Goal: Task Accomplishment & Management: Manage account settings

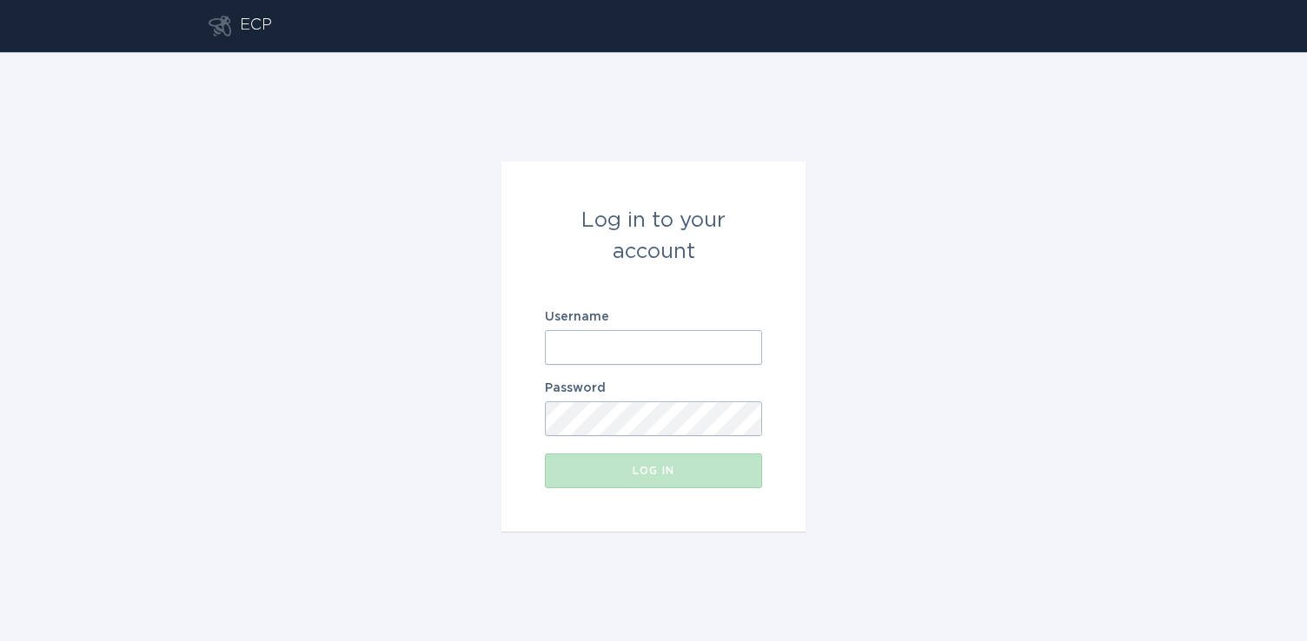
click at [618, 343] on input "Username" at bounding box center [653, 347] width 217 height 35
paste input "[EMAIL_ADDRESS][DOMAIN_NAME]"
type input "[EMAIL_ADDRESS][DOMAIN_NAME]"
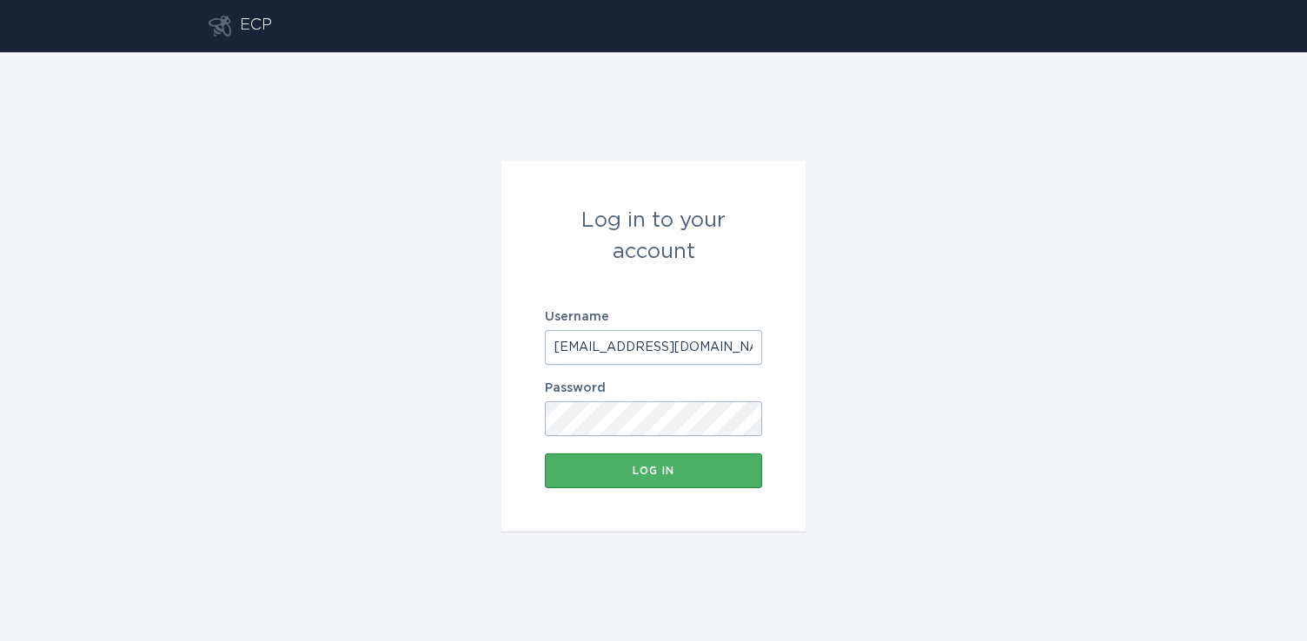
click at [636, 475] on div "Log in" at bounding box center [654, 471] width 200 height 10
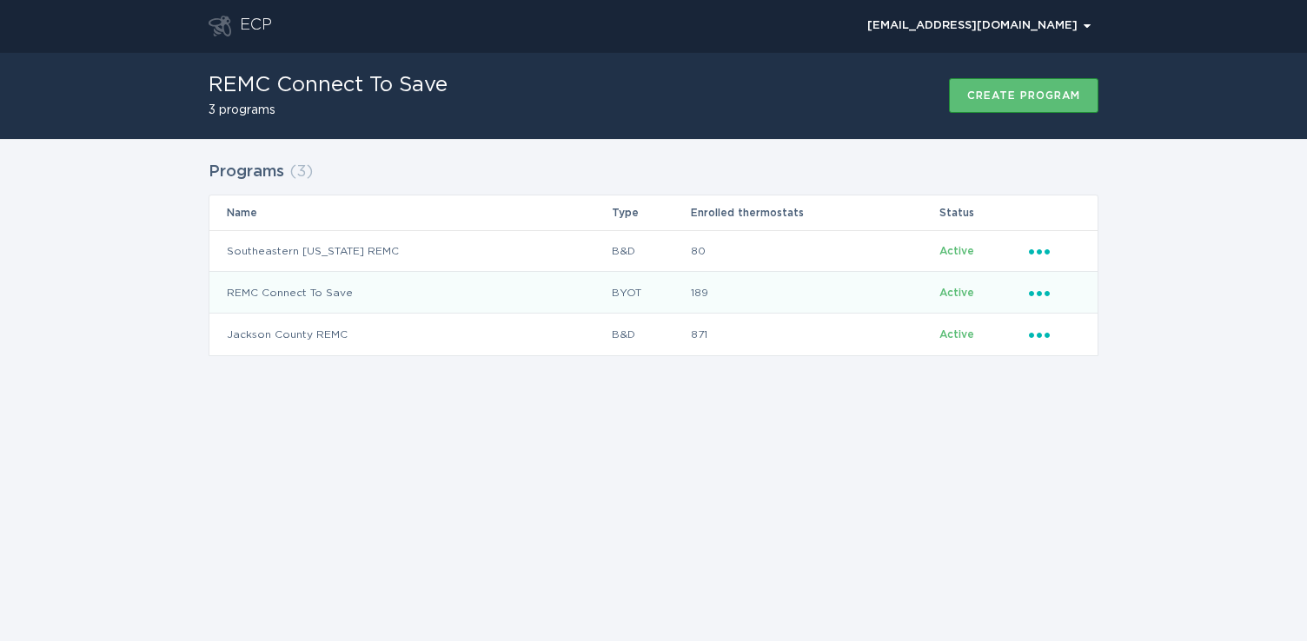
click at [280, 290] on td "REMC Connect To Save" at bounding box center [409, 293] width 401 height 42
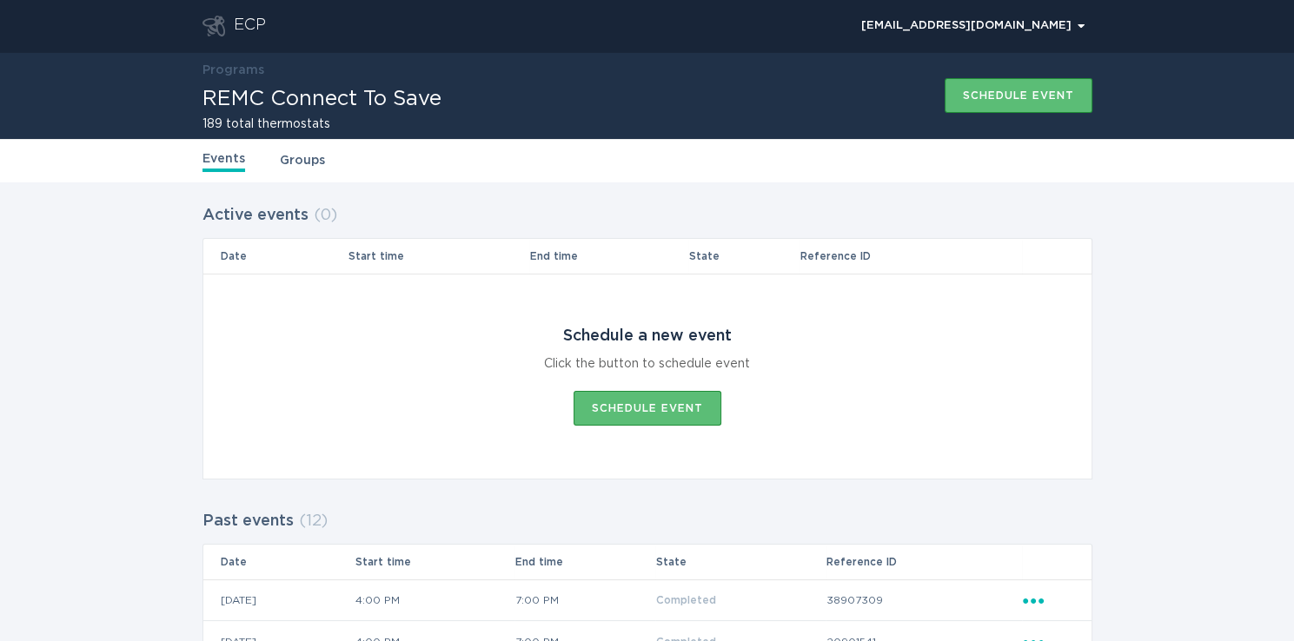
click at [299, 161] on link "Groups" at bounding box center [302, 160] width 45 height 19
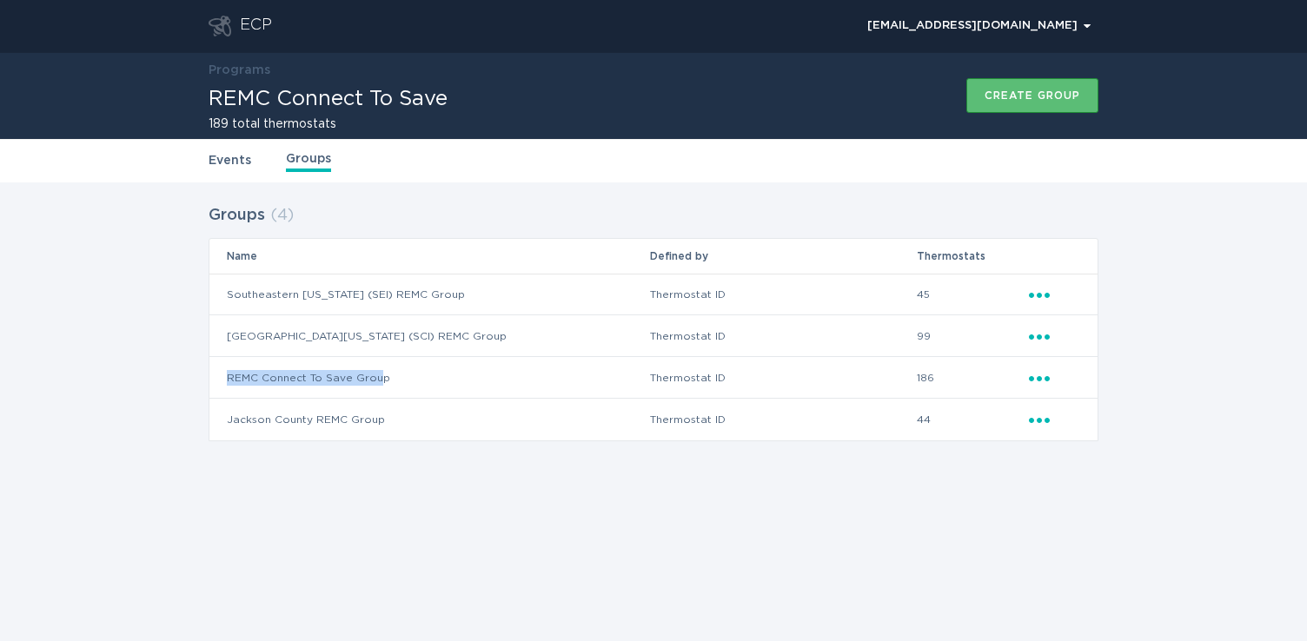
drag, startPoint x: 225, startPoint y: 375, endPoint x: 379, endPoint y: 375, distance: 153.8
click at [379, 375] on td "REMC Connect To Save Group" at bounding box center [429, 378] width 440 height 42
drag, startPoint x: 1033, startPoint y: 293, endPoint x: 1051, endPoint y: 300, distance: 19.5
click at [1051, 300] on div "Ellipsis" at bounding box center [1054, 294] width 51 height 19
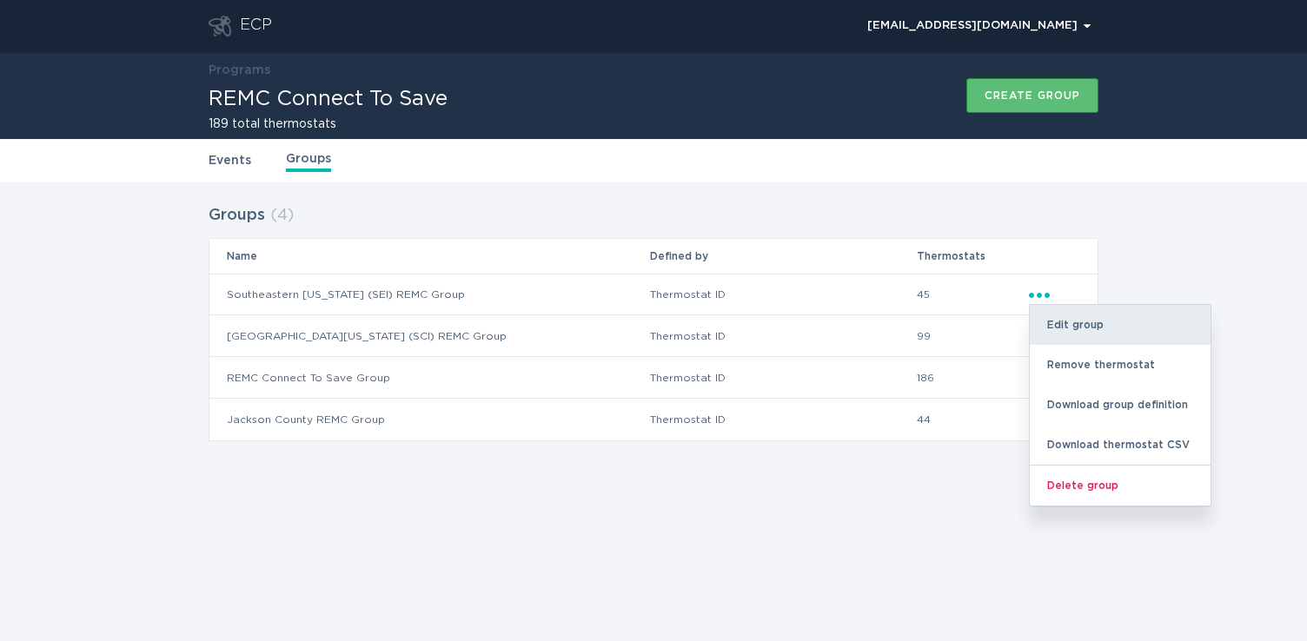
click at [1079, 328] on div "Edit group" at bounding box center [1120, 325] width 181 height 40
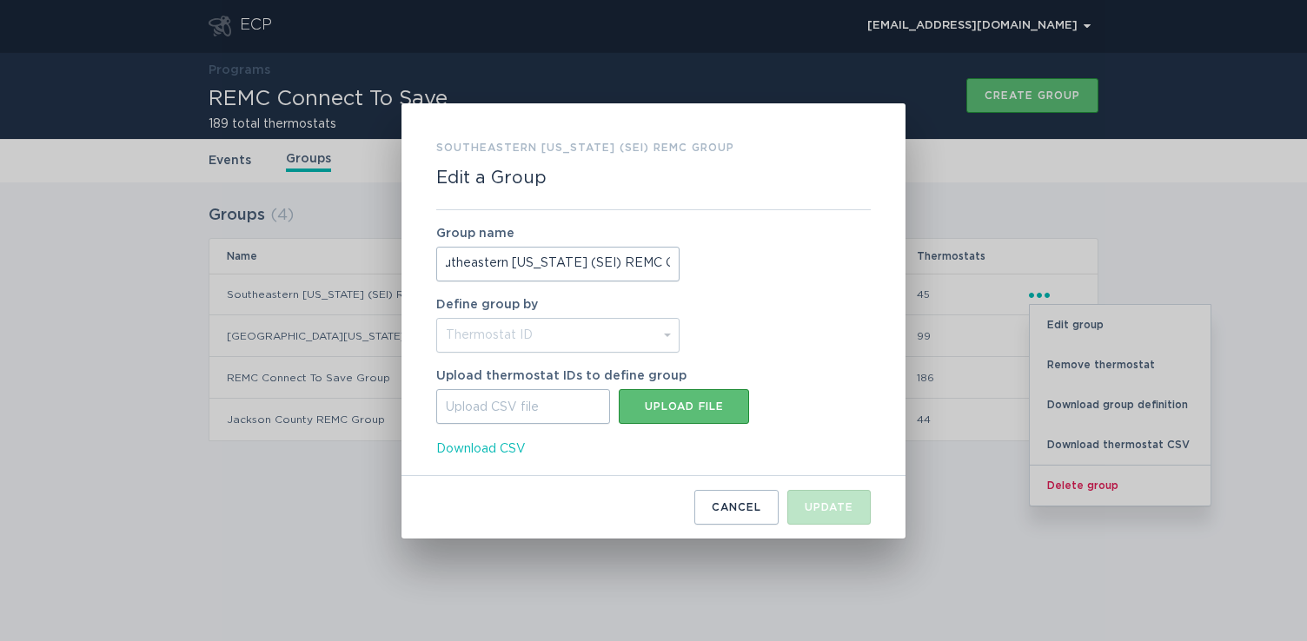
scroll to position [0, 17]
drag, startPoint x: 484, startPoint y: 265, endPoint x: 666, endPoint y: 265, distance: 181.6
click at [666, 265] on input "Southeastern [US_STATE] (SEI) REMC Group" at bounding box center [557, 264] width 243 height 35
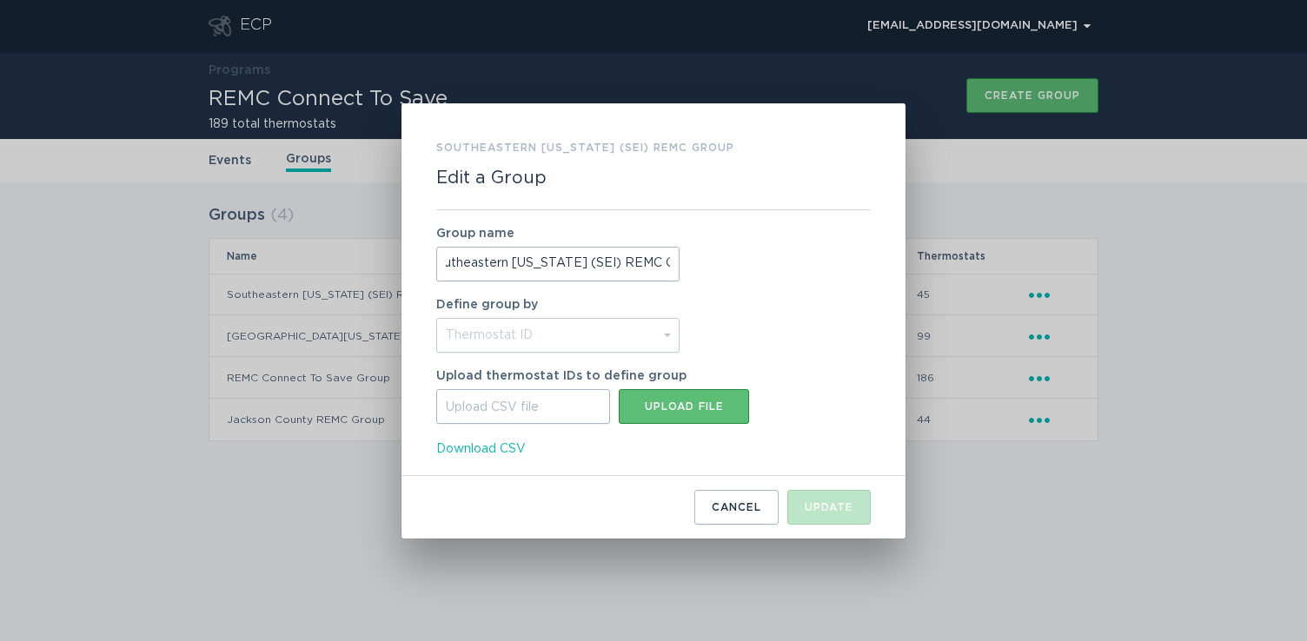
scroll to position [0, 0]
drag, startPoint x: 667, startPoint y: 263, endPoint x: 409, endPoint y: 265, distance: 258.1
click at [409, 265] on div "Southeastern [US_STATE] (SEI) REMC Group Edit a Group Group name Southeastern […" at bounding box center [653, 320] width 504 height 435
click at [715, 518] on button "Cancel" at bounding box center [736, 507] width 84 height 35
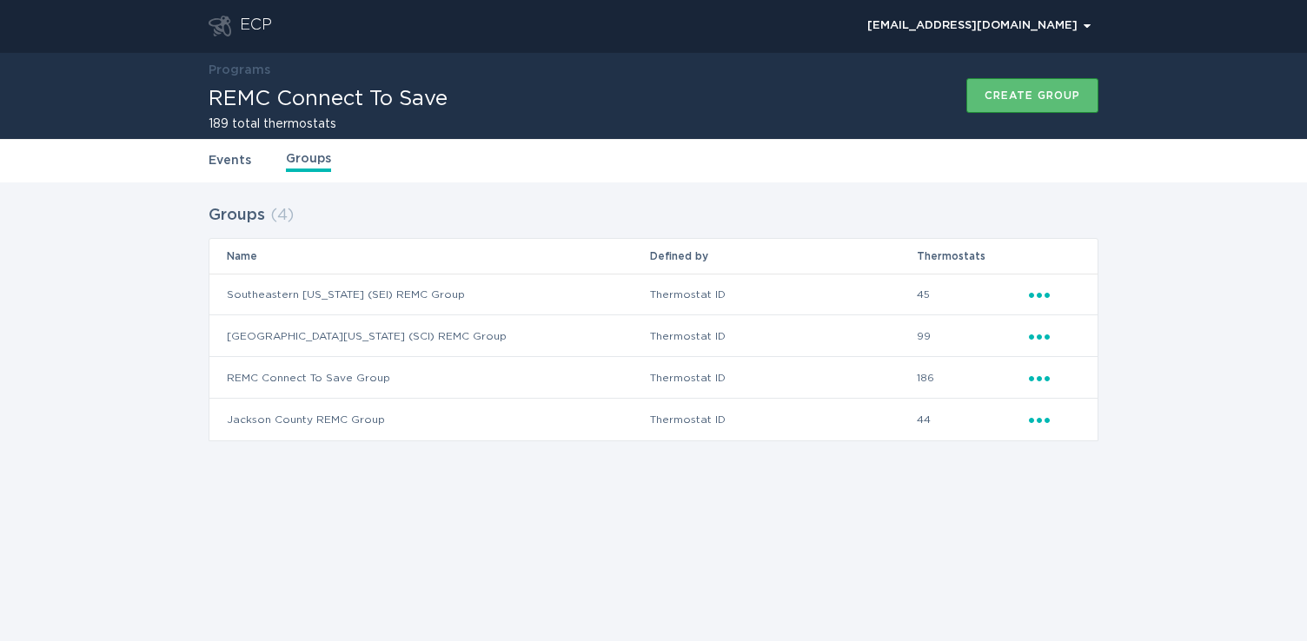
click at [1040, 294] on icon "Popover menu" at bounding box center [1039, 295] width 21 height 5
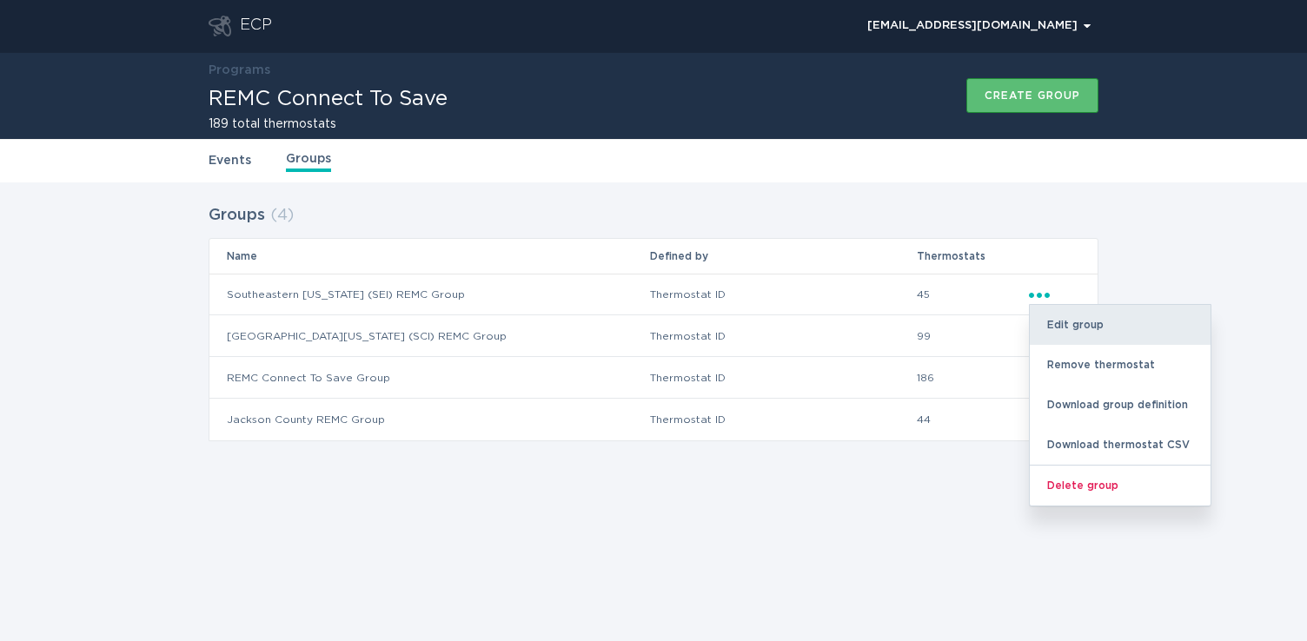
click at [1084, 331] on div "Edit group" at bounding box center [1120, 325] width 181 height 40
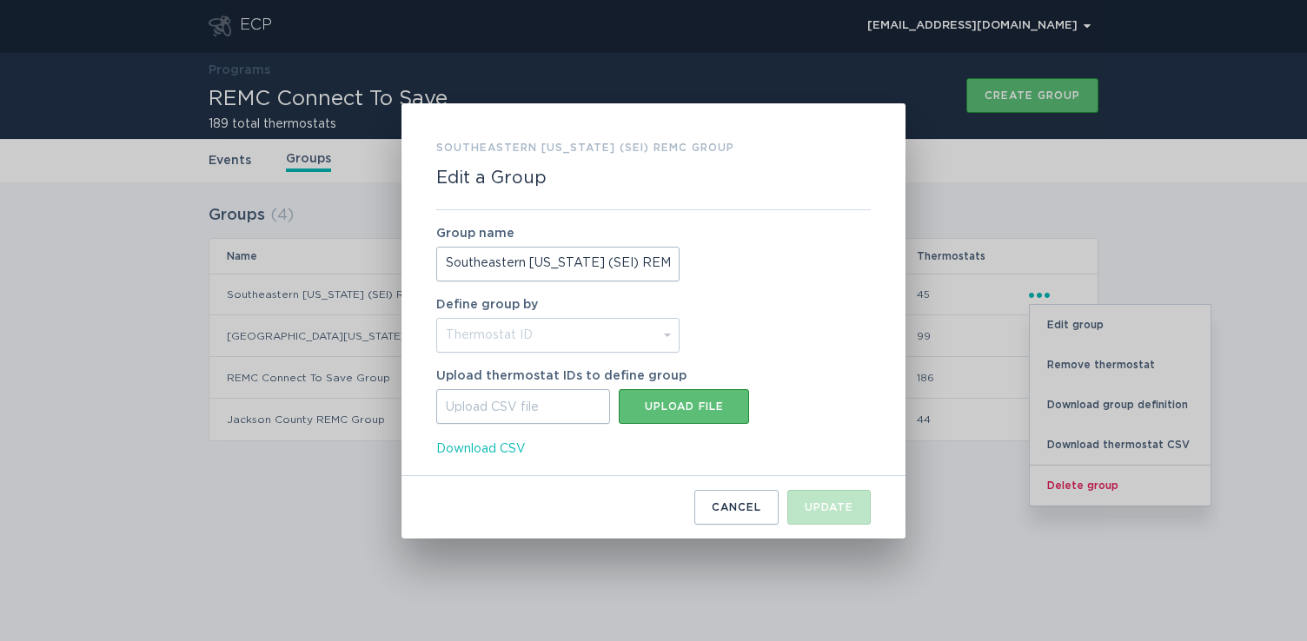
scroll to position [0, 17]
drag, startPoint x: 445, startPoint y: 265, endPoint x: 625, endPoint y: 265, distance: 179.9
click at [676, 262] on input "Southeastern [US_STATE] (SEI) REMC Group" at bounding box center [557, 264] width 243 height 35
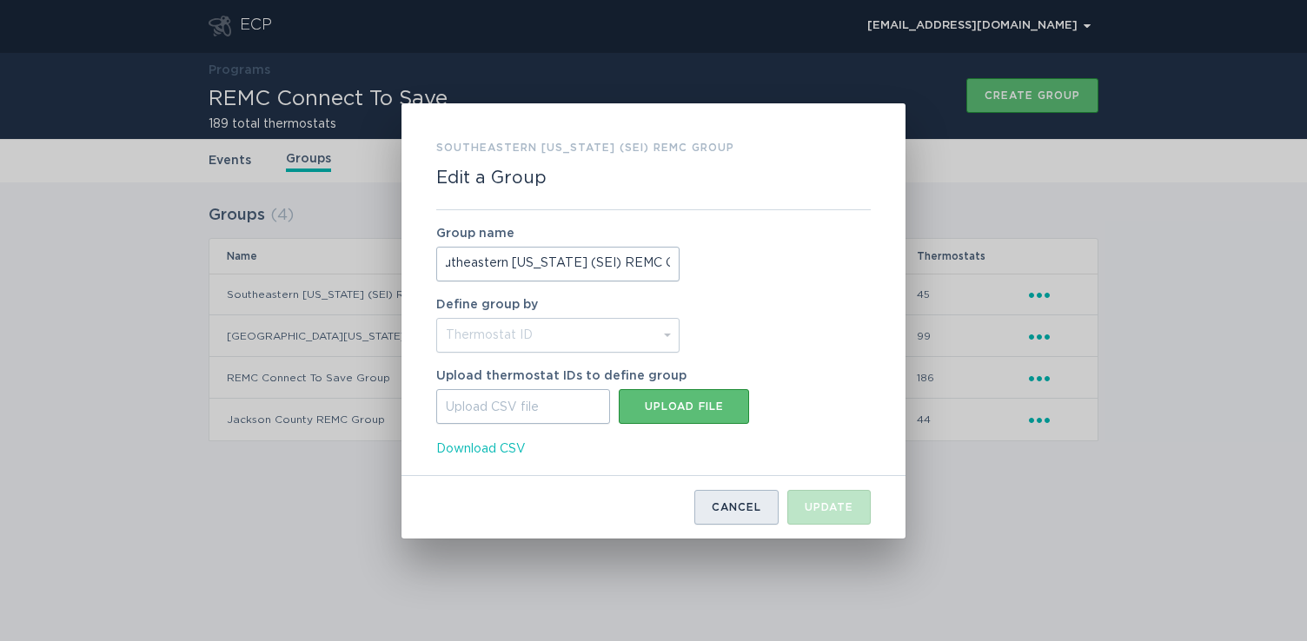
scroll to position [0, 0]
click at [748, 512] on div "Cancel" at bounding box center [737, 507] width 50 height 10
